Goal: Task Accomplishment & Management: Manage account settings

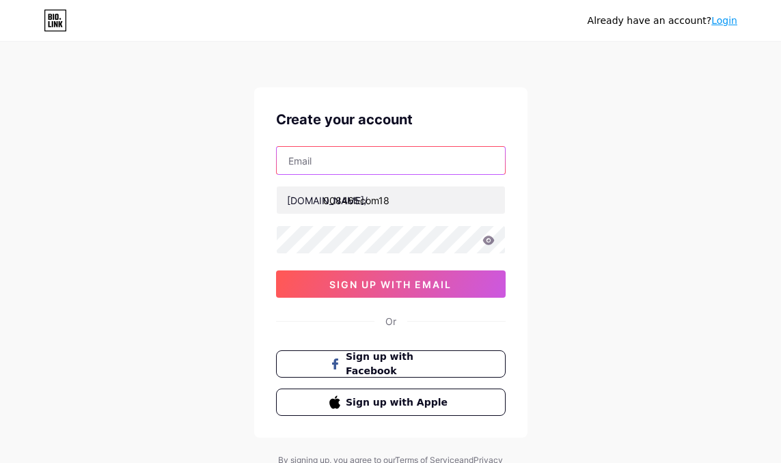
click at [394, 161] on input "text" at bounding box center [391, 160] width 228 height 27
type input "[EMAIL_ADDRESS][DOMAIN_NAME]"
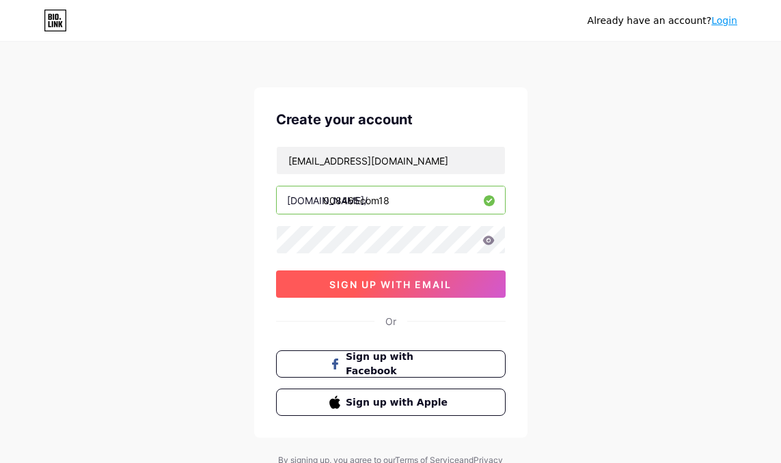
click at [315, 277] on button "sign up with email" at bounding box center [391, 283] width 230 height 27
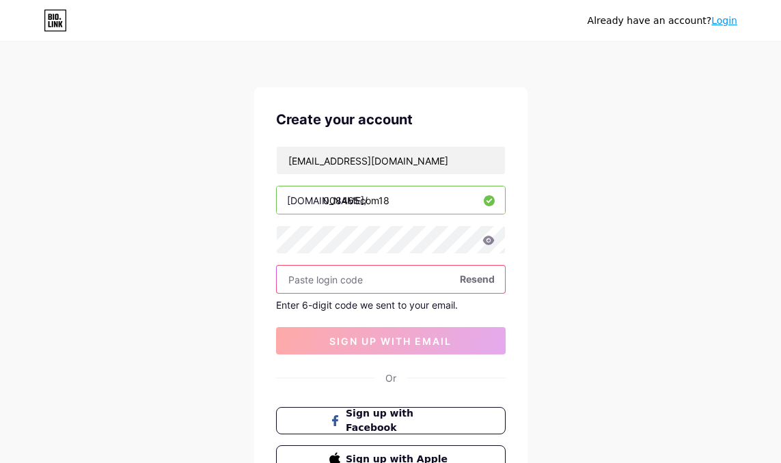
click at [373, 276] on input "text" at bounding box center [391, 279] width 228 height 27
paste input "274716"
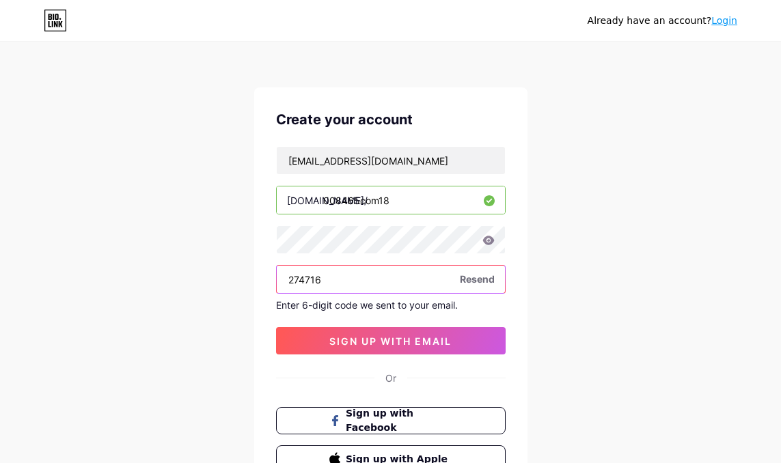
type input "274716"
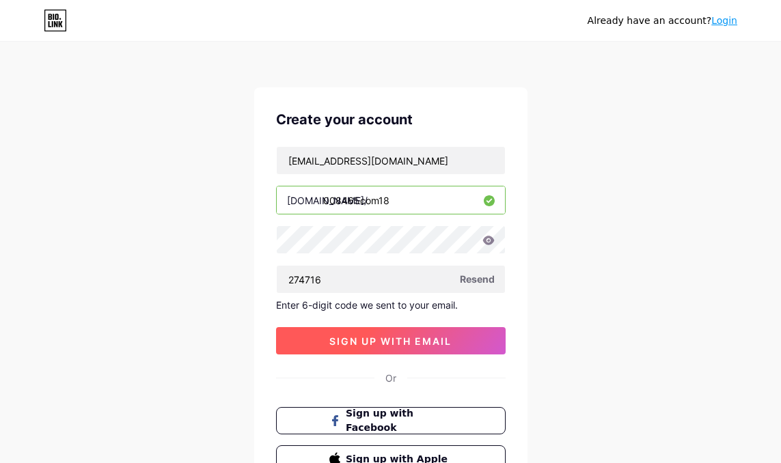
click at [414, 336] on span "sign up with email" at bounding box center [390, 341] width 122 height 12
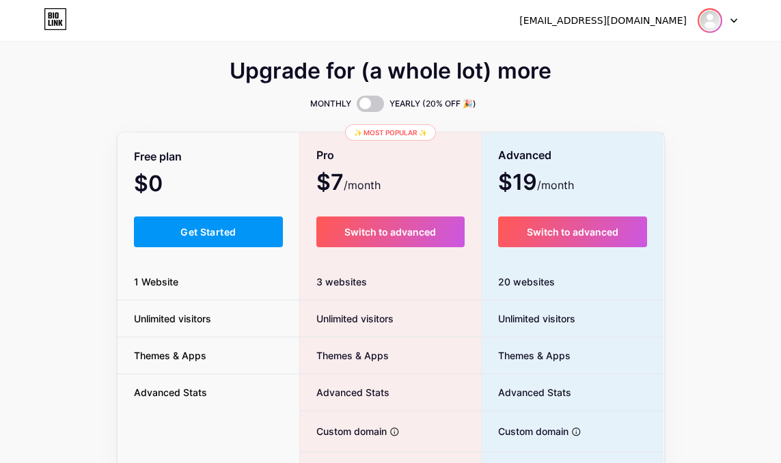
click at [704, 21] on img at bounding box center [710, 21] width 22 height 22
click at [612, 58] on link "Dashboard" at bounding box center [651, 56] width 169 height 37
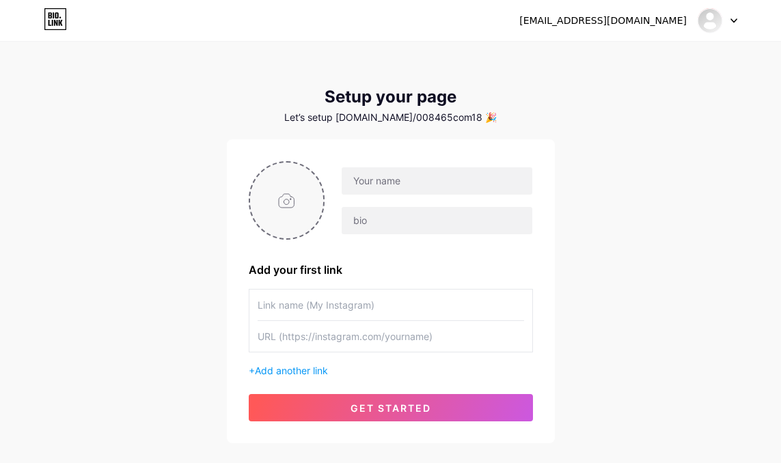
click at [290, 198] on input "file" at bounding box center [287, 201] width 74 height 76
type input "C:\fakepath\Trong.jpg"
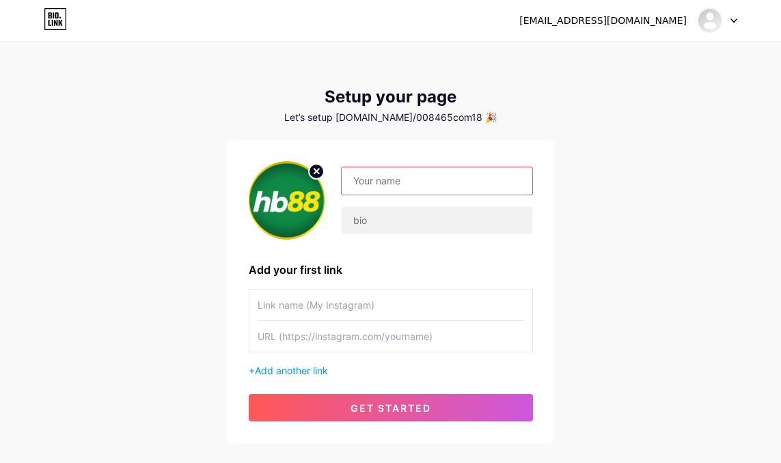
click at [439, 178] on input "text" at bounding box center [437, 180] width 190 height 27
paste input "008465com18"
type input "008465com18"
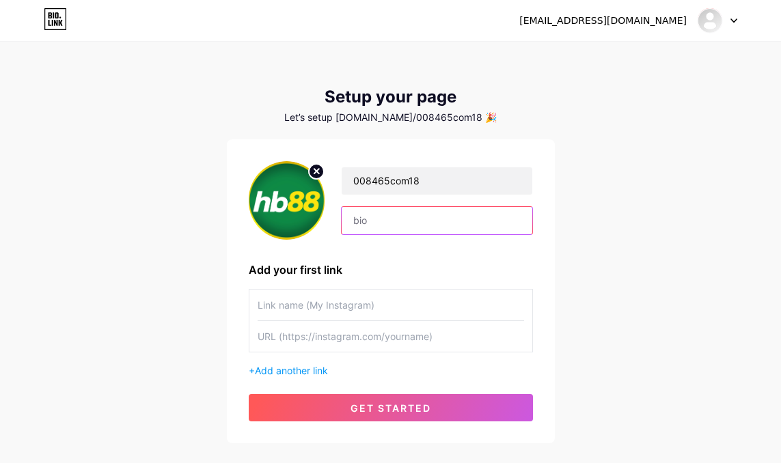
click at [386, 215] on input "text" at bounding box center [437, 220] width 190 height 27
click at [402, 226] on input "text" at bounding box center [437, 220] width 190 height 27
paste input "🍀 HB88 - [PERSON_NAME] luôn tự hào là [PERSON_NAME] cấp dịch [PERSON_NAME] trí …"
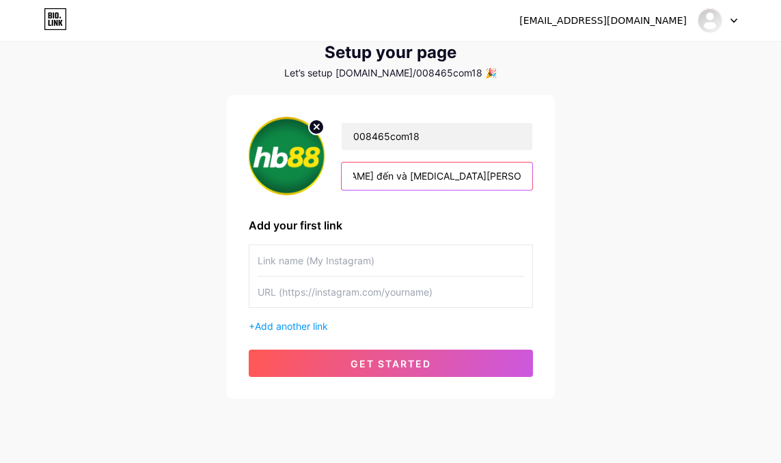
scroll to position [68, 0]
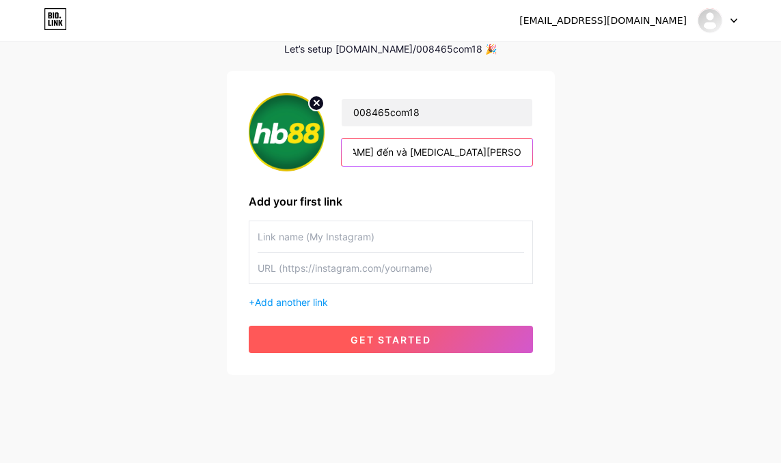
type input "🍀 HB88 - [PERSON_NAME] luôn tự hào là [PERSON_NAME] cấp dịch [PERSON_NAME] trí …"
click at [380, 339] on span "get started" at bounding box center [390, 340] width 81 height 12
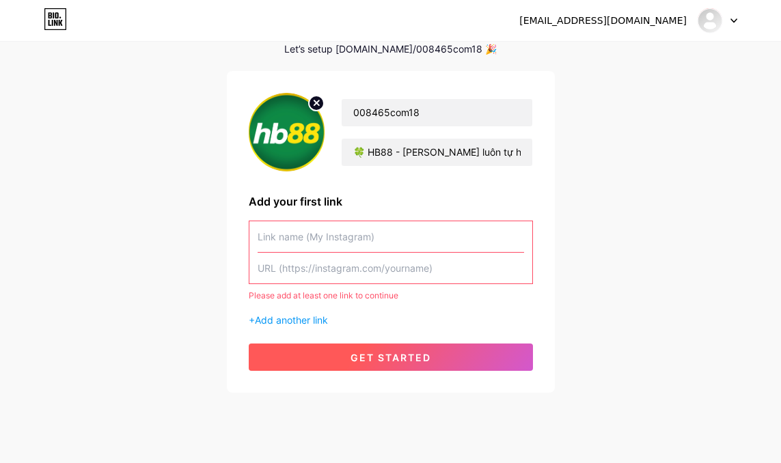
click at [370, 364] on button "get started" at bounding box center [391, 357] width 284 height 27
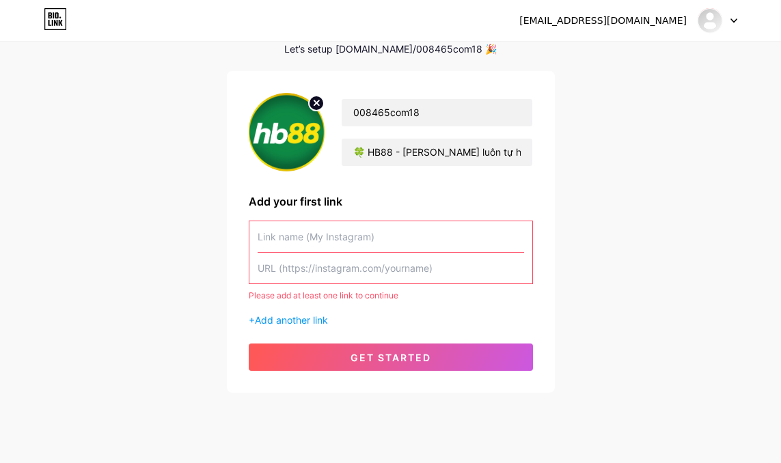
click at [350, 247] on input "text" at bounding box center [391, 236] width 266 height 31
paste input "[URL][DOMAIN_NAME]"
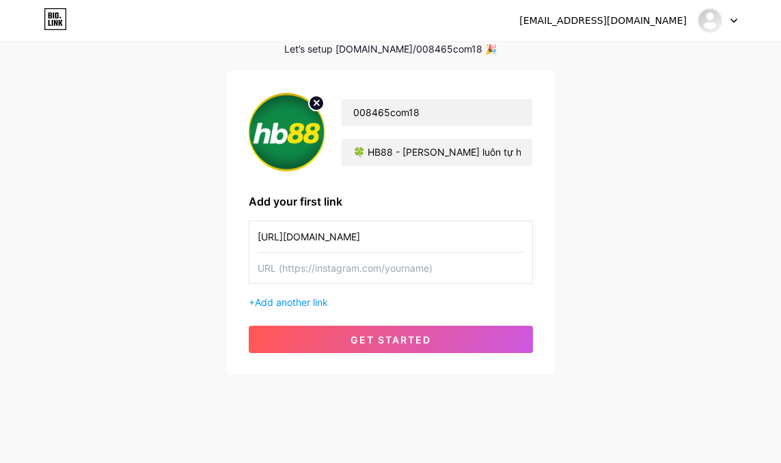
type input "[URL][DOMAIN_NAME]"
drag, startPoint x: 323, startPoint y: 281, endPoint x: 333, endPoint y: 281, distance: 10.2
click at [322, 281] on input "text" at bounding box center [391, 268] width 266 height 31
paste input "[URL][DOMAIN_NAME]"
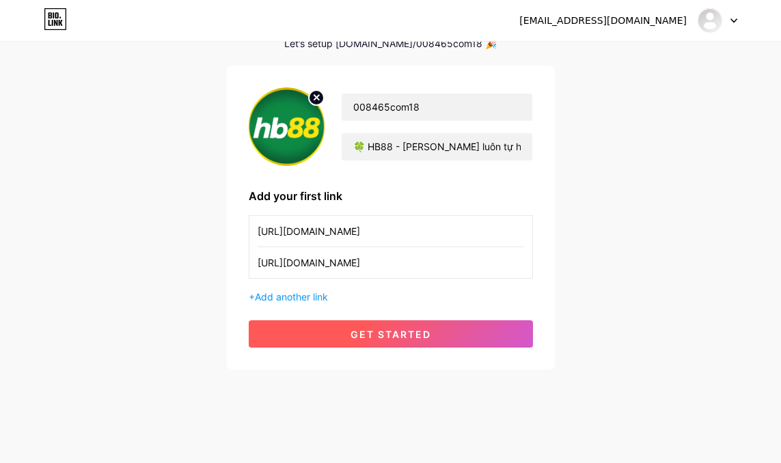
scroll to position [79, 0]
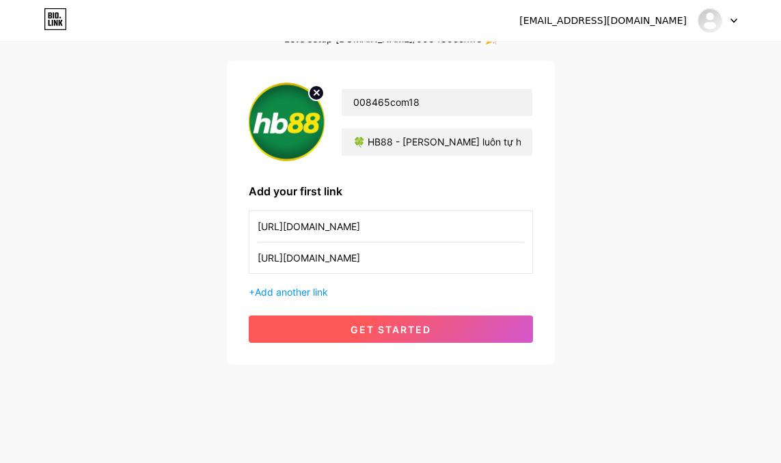
type input "[URL][DOMAIN_NAME]"
click at [374, 331] on span "get started" at bounding box center [390, 330] width 81 height 12
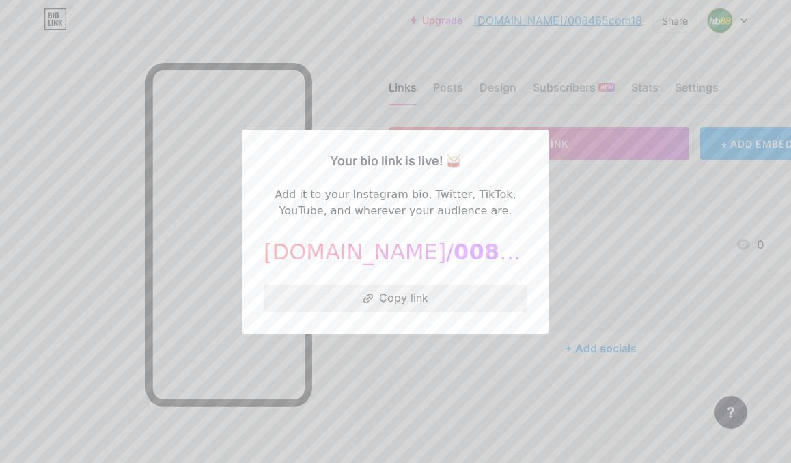
click at [422, 297] on button "Copy link" at bounding box center [396, 298] width 264 height 27
